Goal: Navigation & Orientation: Understand site structure

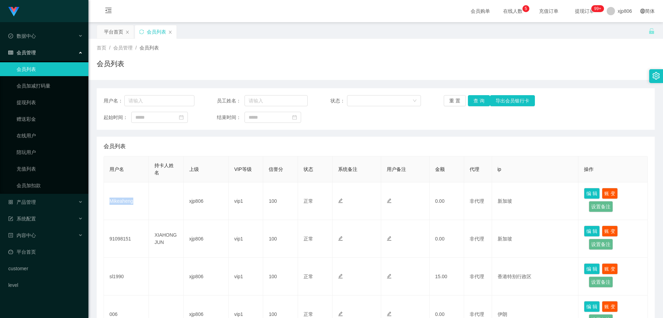
scroll to position [69, 0]
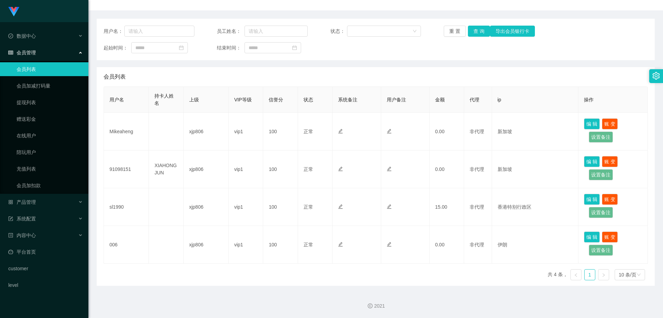
click at [37, 49] on div "会员管理" at bounding box center [44, 53] width 88 height 14
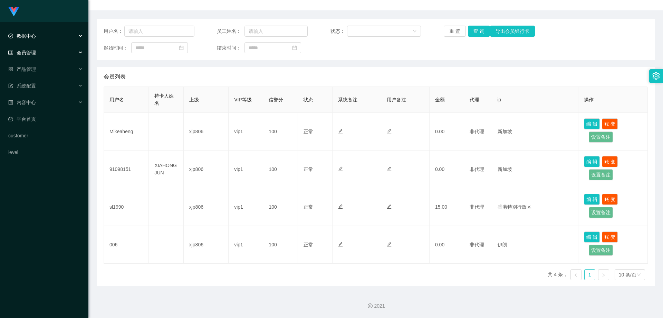
click at [34, 39] on div "数据中心" at bounding box center [44, 36] width 88 height 14
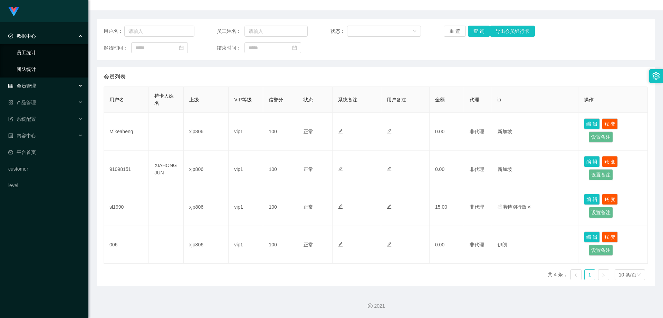
click at [34, 54] on link "员工统计" at bounding box center [50, 53] width 66 height 14
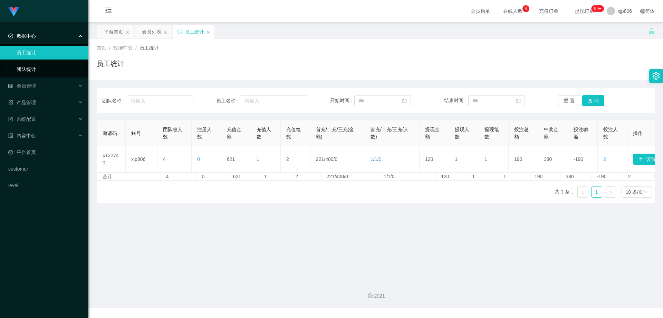
click at [34, 63] on link "团队统计" at bounding box center [50, 69] width 66 height 14
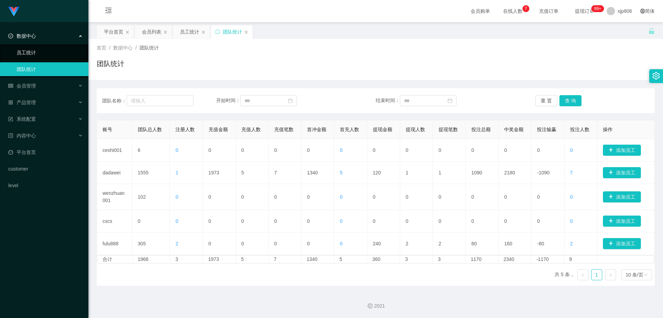
click at [35, 54] on link "员工统计" at bounding box center [50, 53] width 66 height 14
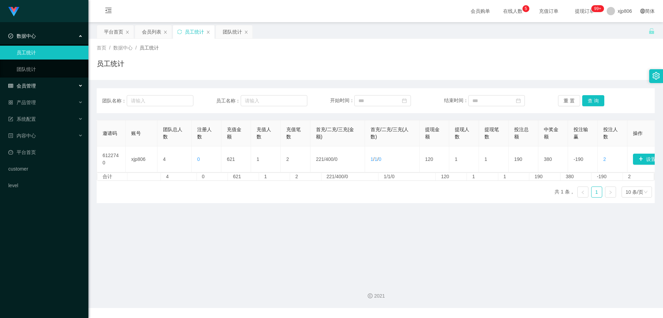
click at [36, 87] on div "会员管理" at bounding box center [44, 86] width 88 height 14
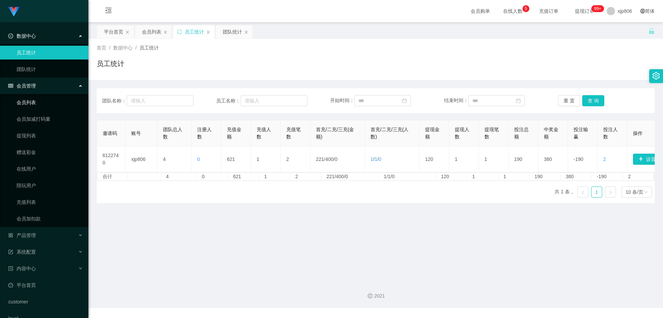
click at [37, 97] on link "会员列表" at bounding box center [50, 102] width 66 height 14
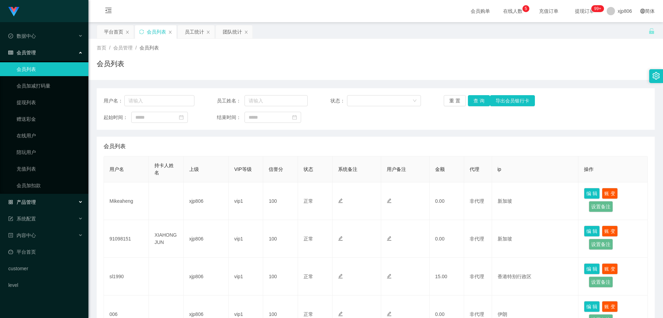
click at [32, 210] on li "产品管理" at bounding box center [44, 202] width 88 height 15
click at [34, 205] on div "产品管理" at bounding box center [44, 202] width 88 height 14
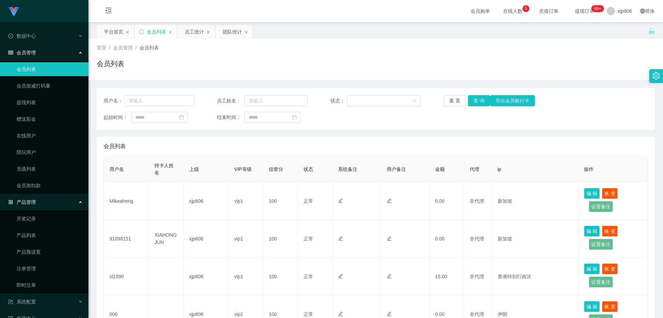
click at [34, 204] on span "产品管理" at bounding box center [22, 202] width 28 height 6
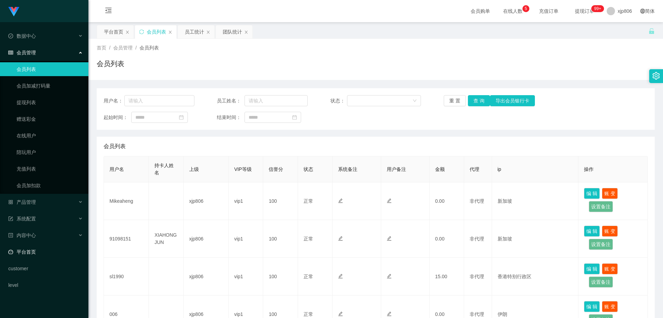
click at [28, 254] on link "平台首页" at bounding box center [45, 252] width 75 height 14
